Goal: Complete application form: Complete application form

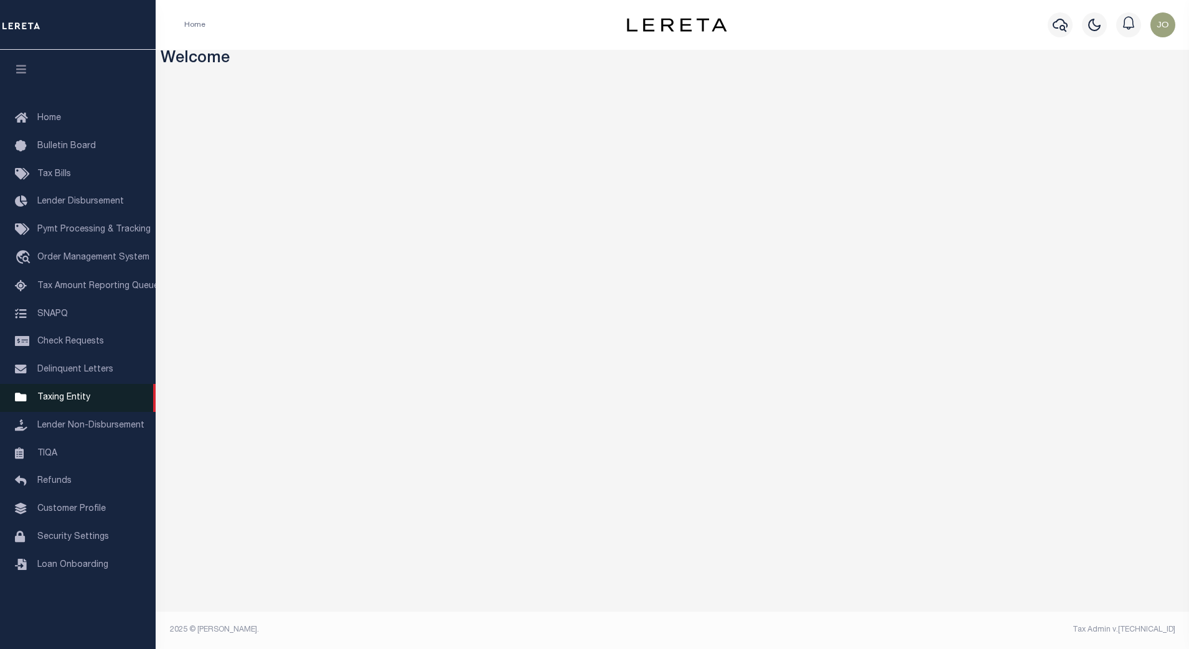
click at [83, 402] on span "Taxing Entity" at bounding box center [63, 398] width 53 height 9
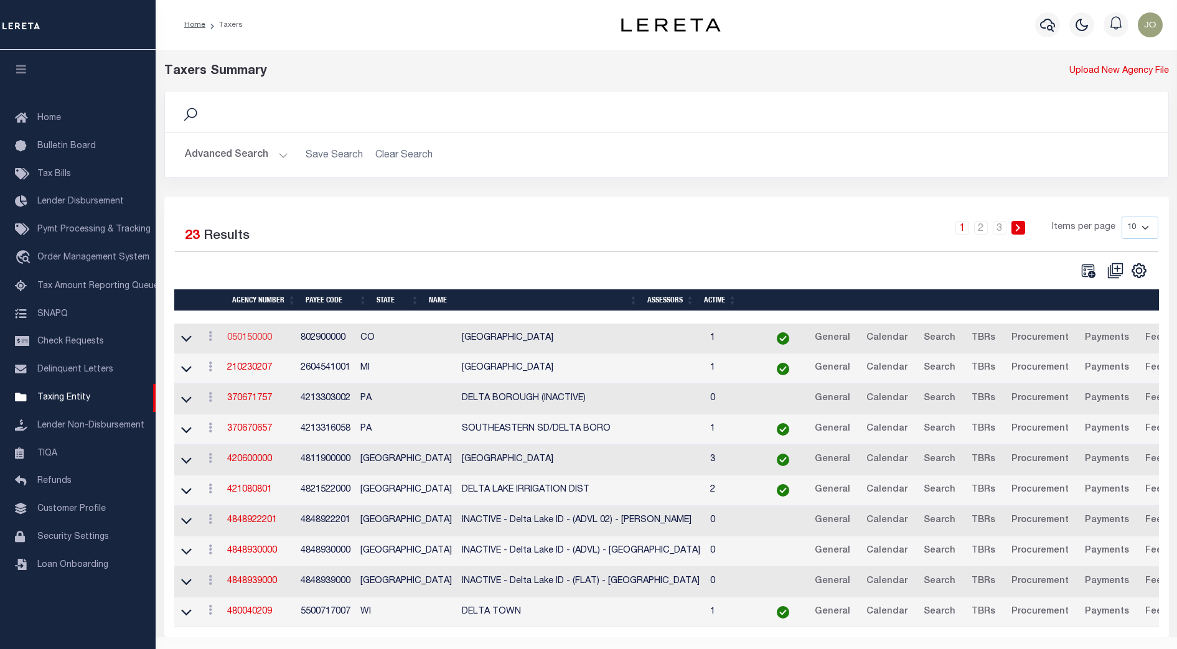
click at [257, 337] on link "050150000" at bounding box center [249, 338] width 45 height 9
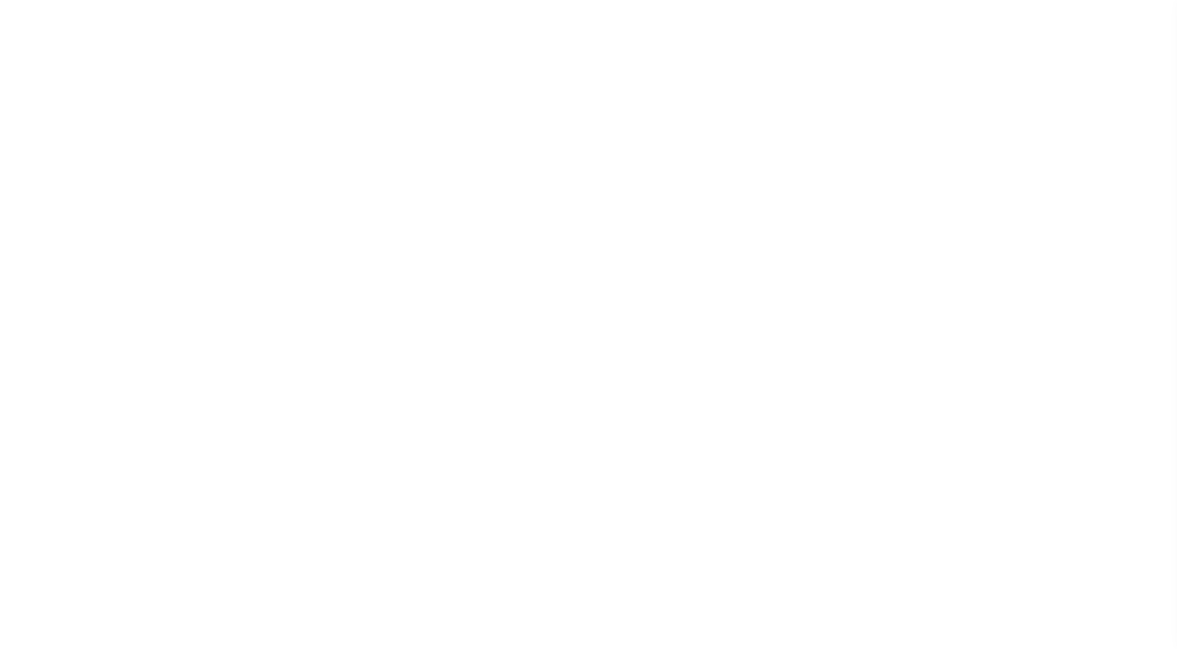
select select
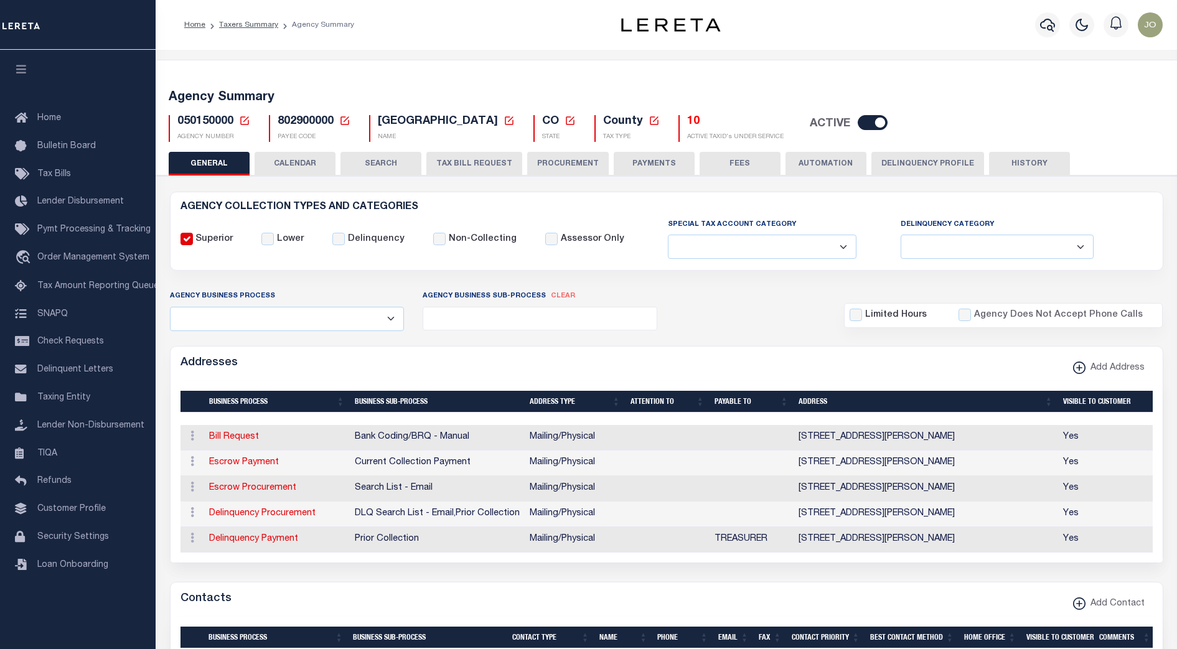
click at [481, 165] on button "TAX BILL REQUEST" at bounding box center [475, 164] width 96 height 24
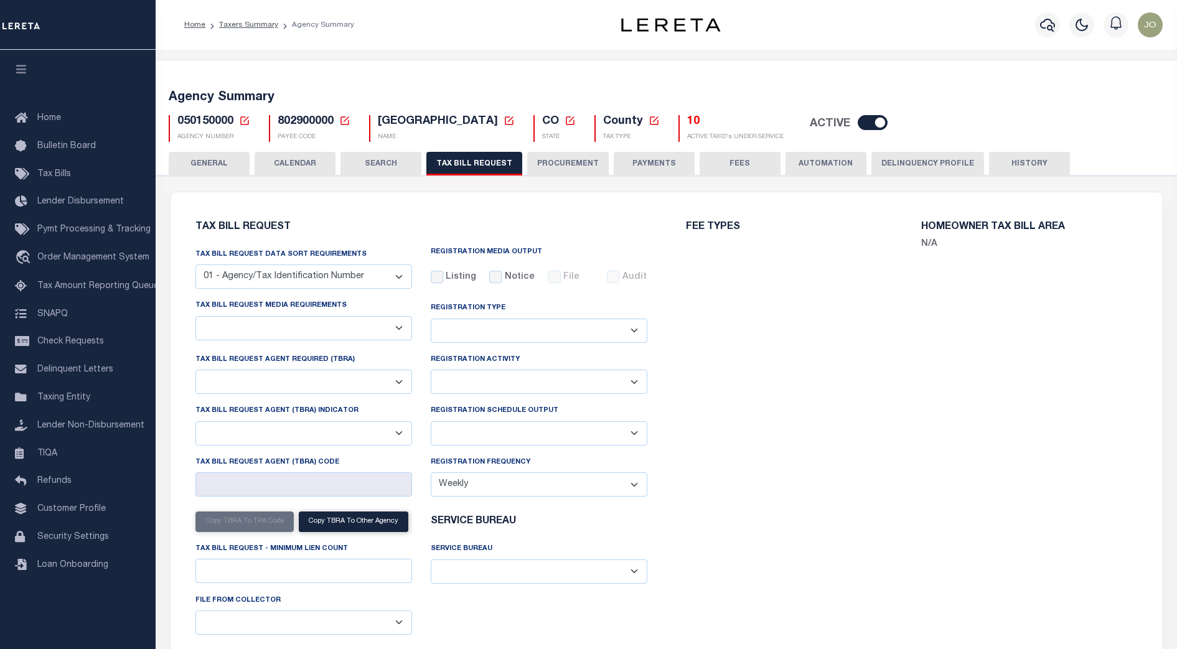
select select "27"
checkbox input "false"
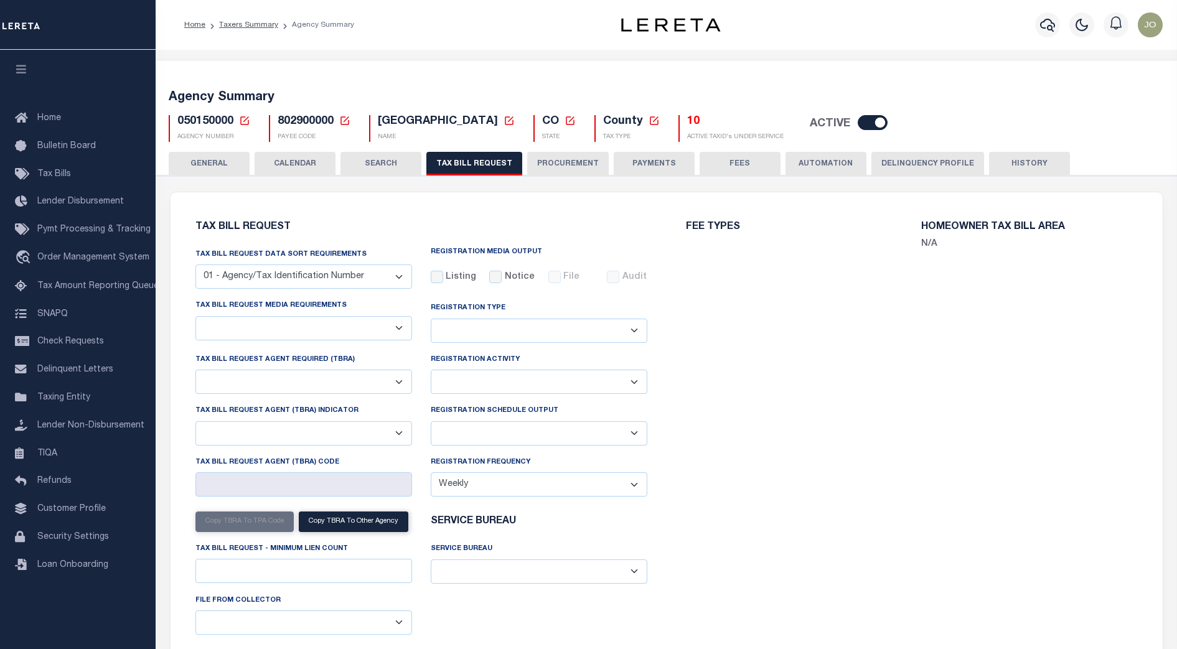
select select "23"
select select "false"
select select
click at [566, 438] on select "Delta File Full File" at bounding box center [539, 434] width 217 height 24
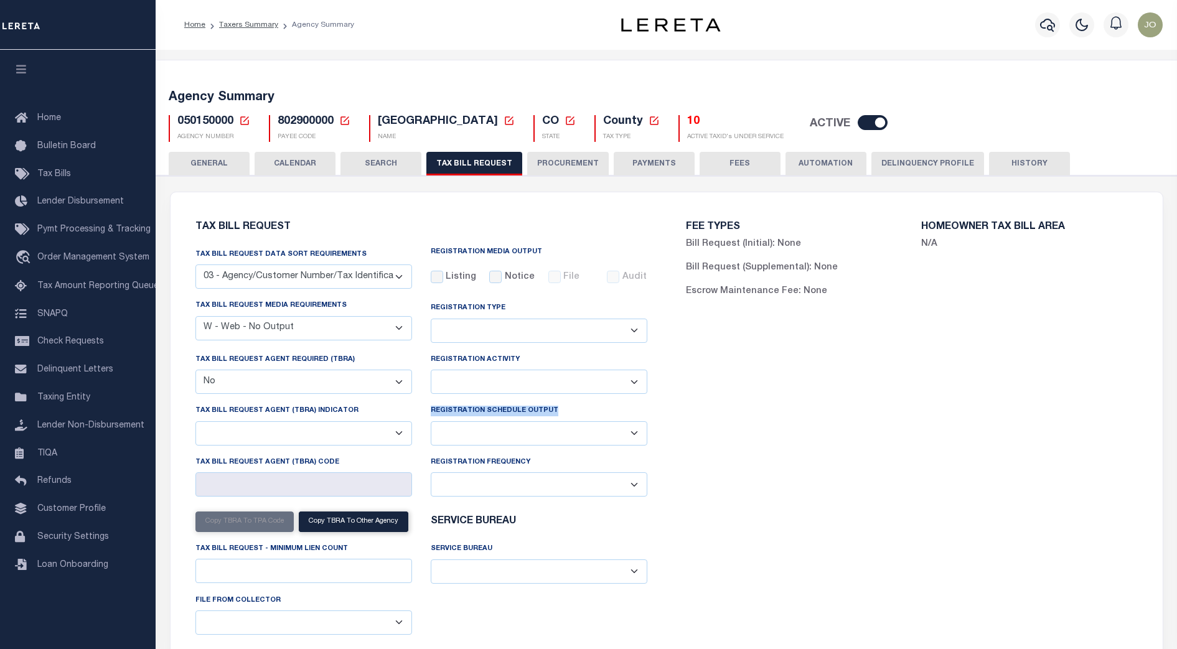
drag, startPoint x: 555, startPoint y: 409, endPoint x: 428, endPoint y: 413, distance: 127.1
click at [428, 413] on div "Registration Schedule Output Delta File Full File" at bounding box center [539, 429] width 235 height 51
copy label "Registration Schedule Output"
click at [680, 432] on div "FEE TYPES Bill Request (Initial): None Bill Request (Supplemental): None Escrow…" at bounding box center [912, 441] width 491 height 468
click at [864, 328] on div "FEE TYPES Bill Request (Initial): None Bill Request (Supplemental): None Escrow…" at bounding box center [912, 441] width 491 height 468
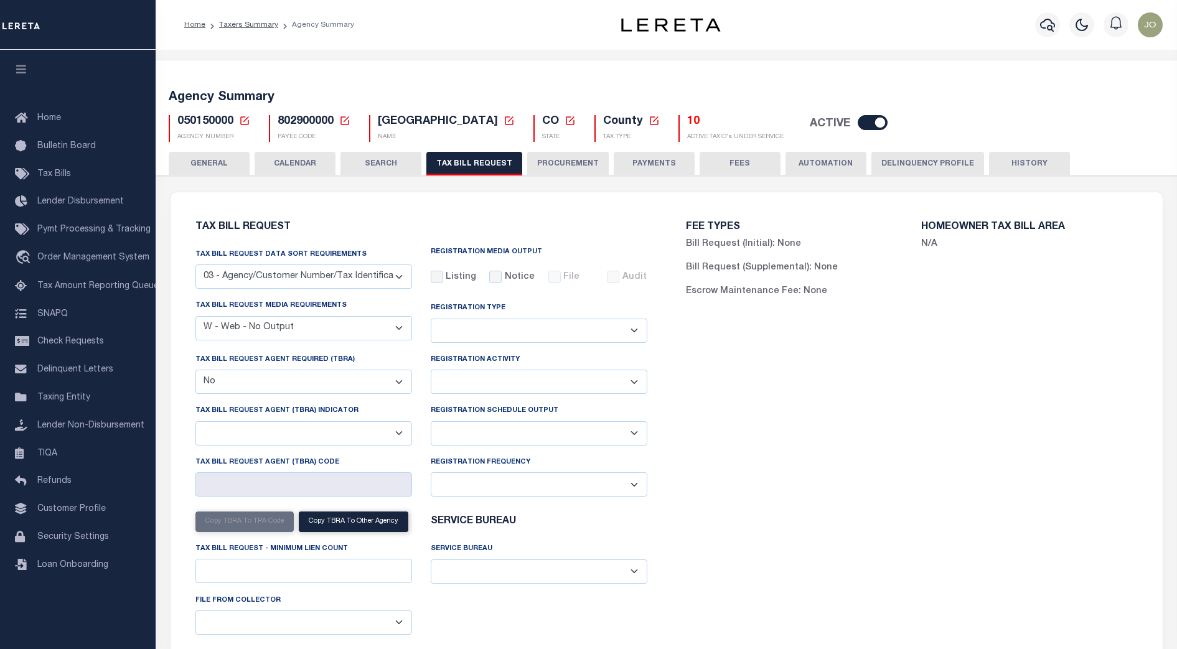
click at [836, 295] on div "Escrow Maintenance Fee: None" at bounding box center [794, 292] width 217 height 14
click at [835, 293] on div "Escrow Maintenance Fee: None" at bounding box center [794, 292] width 217 height 14
